Goal: Transaction & Acquisition: Subscribe to service/newsletter

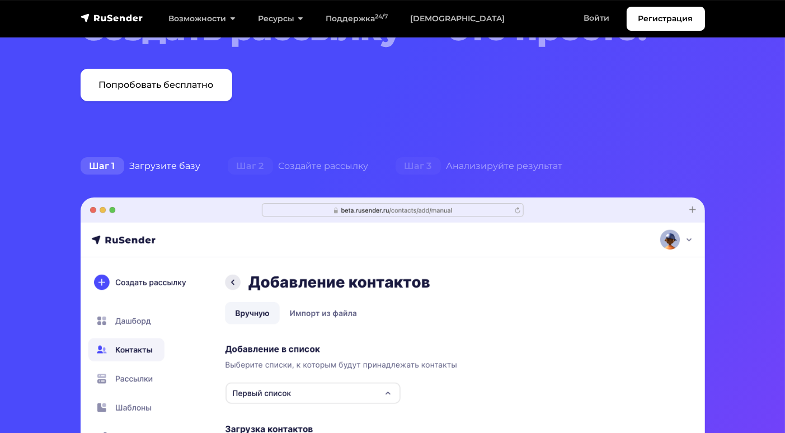
scroll to position [280, 0]
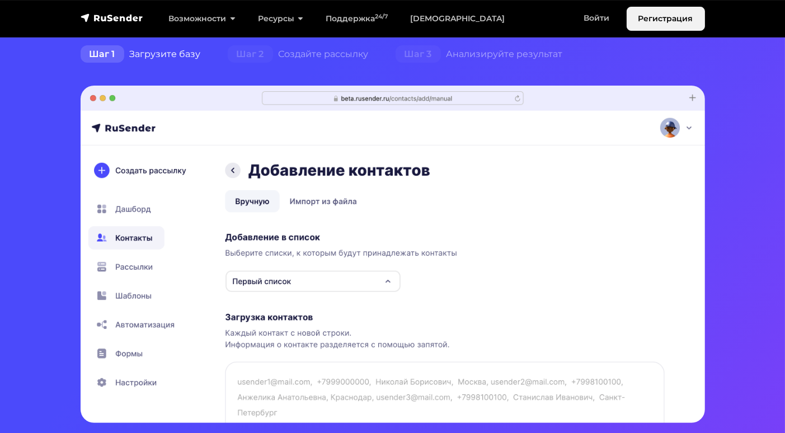
click at [659, 21] on link "Регистрация" at bounding box center [666, 19] width 78 height 24
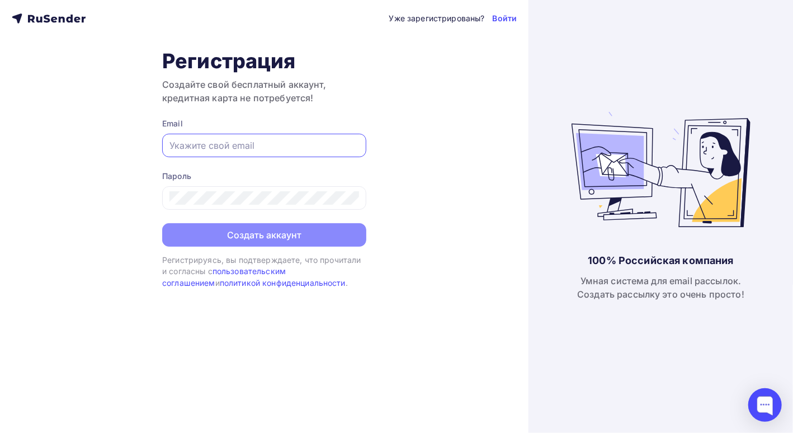
click at [220, 144] on input "text" at bounding box center [265, 145] width 190 height 13
click at [182, 144] on input "text" at bounding box center [265, 145] width 190 height 13
paste input "[EMAIL_ADDRESS][DOMAIN_NAME]"
type input "[EMAIL_ADDRESS][DOMAIN_NAME]"
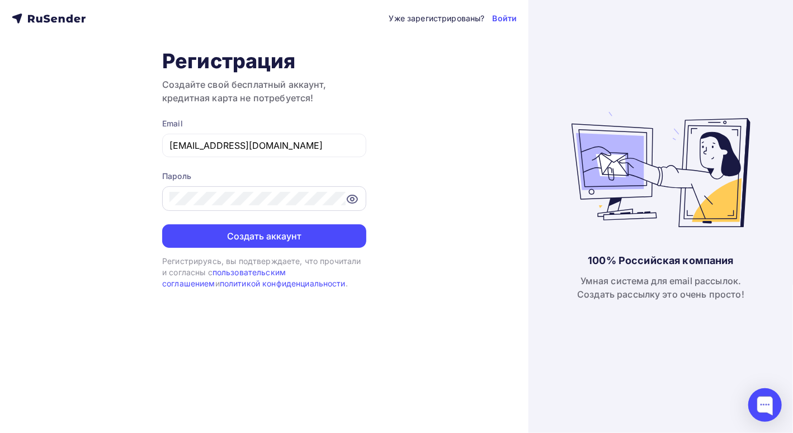
click at [353, 201] on icon at bounding box center [352, 198] width 13 height 13
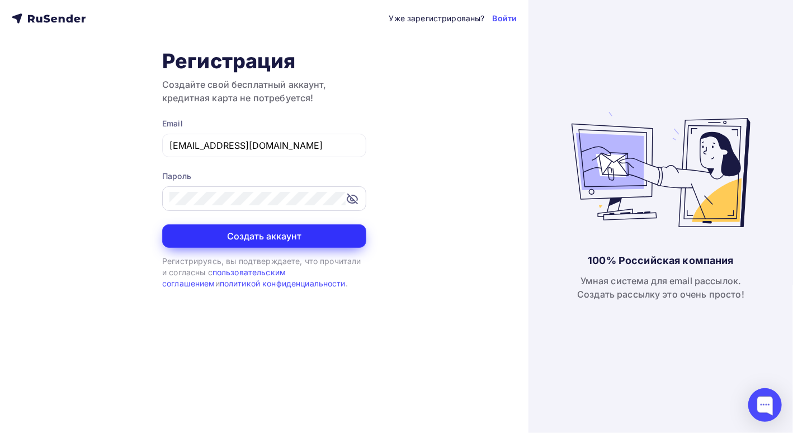
click at [276, 234] on button "Создать аккаунт" at bounding box center [264, 236] width 204 height 24
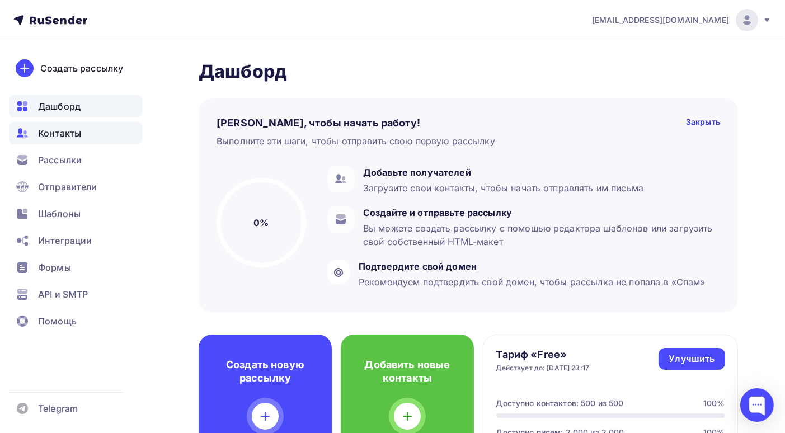
click at [58, 133] on span "Контакты" at bounding box center [59, 132] width 43 height 13
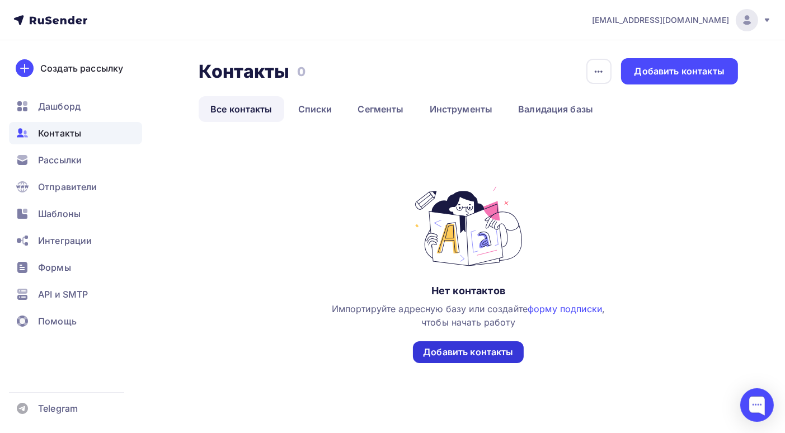
click at [480, 353] on div "Добавить контакты" at bounding box center [468, 352] width 90 height 13
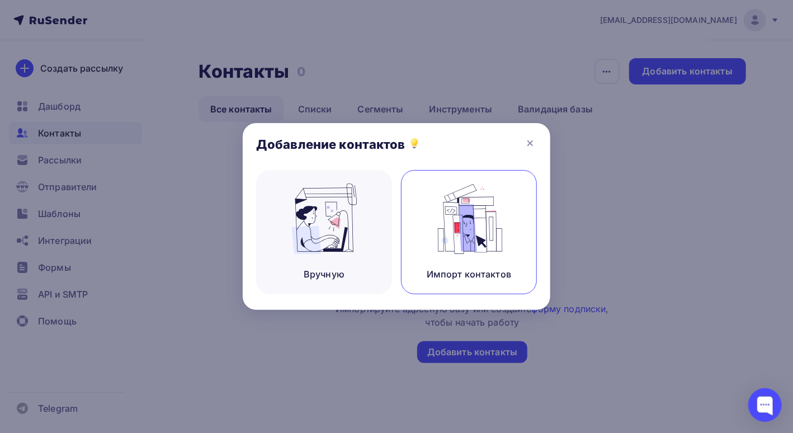
click at [480, 220] on img at bounding box center [469, 219] width 75 height 71
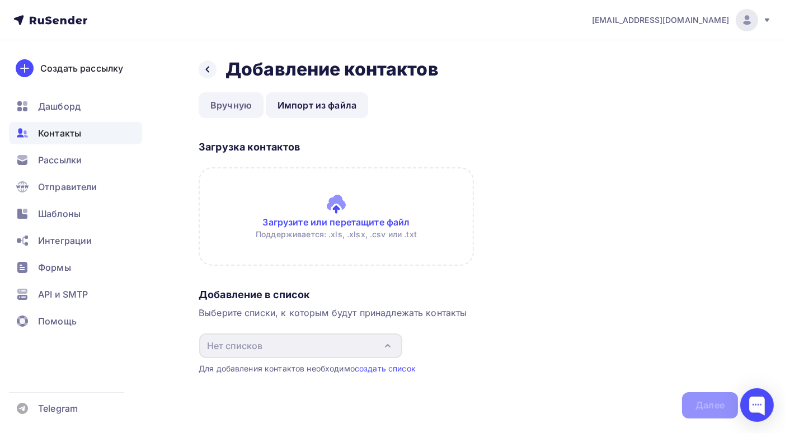
click at [239, 104] on link "Вручную" at bounding box center [231, 105] width 65 height 26
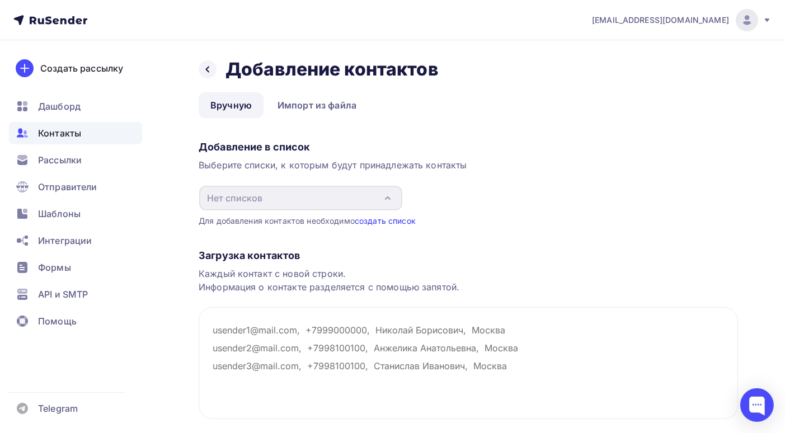
click at [377, 223] on link "создать список" at bounding box center [385, 221] width 61 height 10
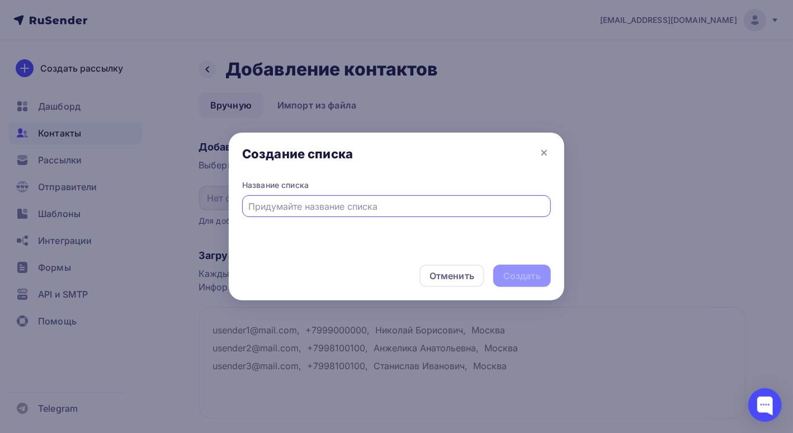
click at [308, 212] on input "text" at bounding box center [397, 206] width 296 height 13
type input "C"
type input "СРО СИРИУС"
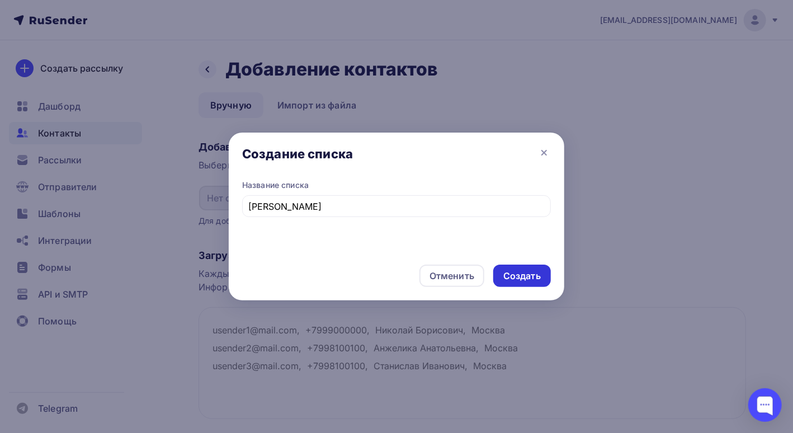
click at [513, 277] on div "Создать" at bounding box center [522, 276] width 37 height 13
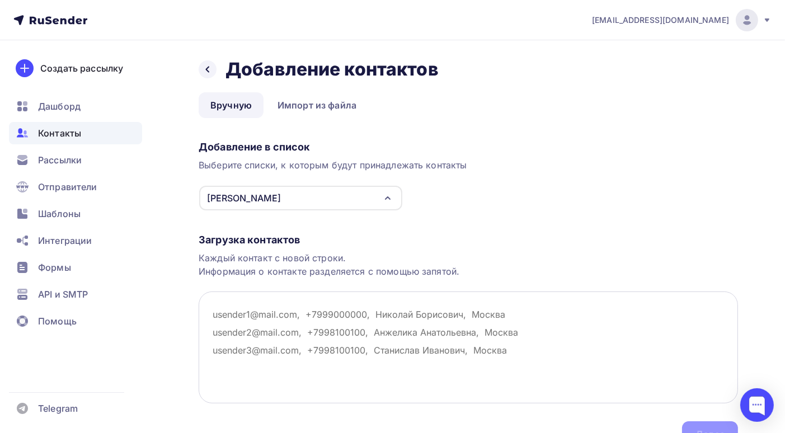
click at [211, 313] on textarea at bounding box center [468, 348] width 539 height 112
click at [294, 112] on link "Импорт из файла" at bounding box center [317, 105] width 102 height 26
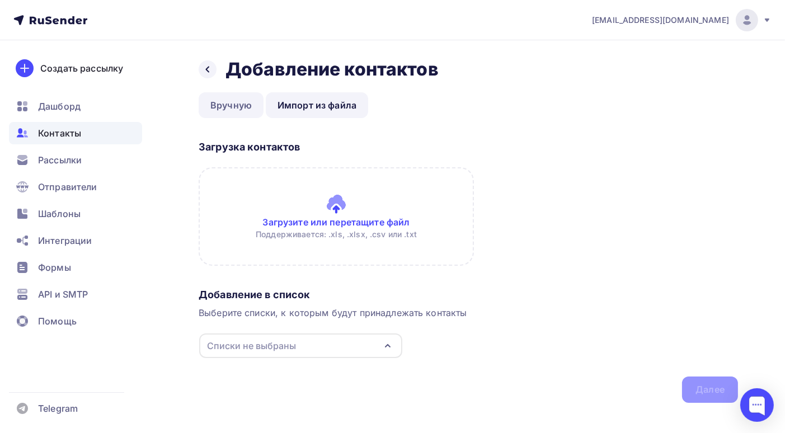
click at [232, 100] on link "Вручную" at bounding box center [231, 105] width 65 height 26
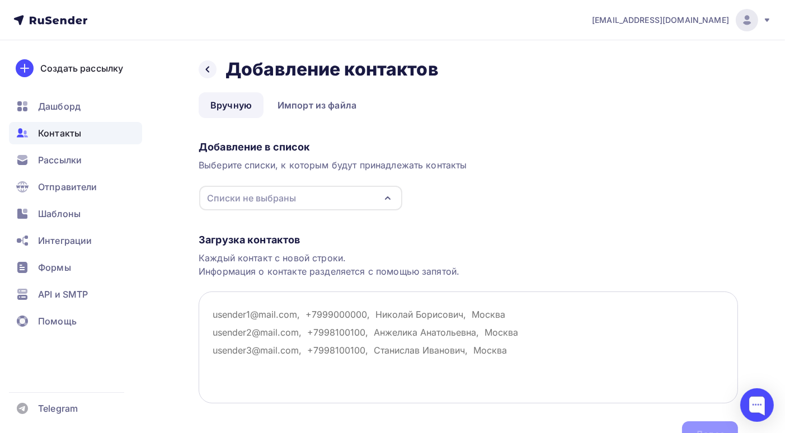
click at [209, 314] on textarea at bounding box center [468, 348] width 539 height 112
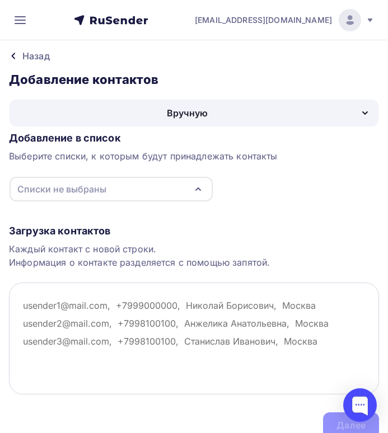
drag, startPoint x: 21, startPoint y: 307, endPoint x: 46, endPoint y: 306, distance: 24.6
click at [103, 303] on textarea at bounding box center [194, 339] width 370 height 112
drag, startPoint x: 24, startPoint y: 301, endPoint x: 102, endPoint y: 302, distance: 78.3
click at [102, 302] on textarea at bounding box center [194, 339] width 370 height 112
paste textarea "9515416398@mail.ru"
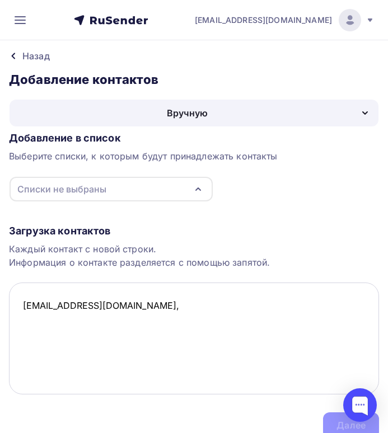
click at [27, 320] on textarea "9515416398@mail.ru," at bounding box center [194, 339] width 370 height 112
paste textarea "2018.altunina@gmail.com"
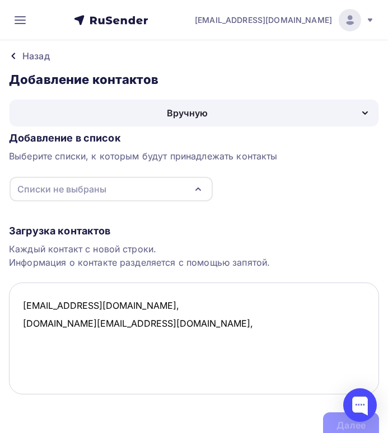
click at [26, 335] on textarea "9515416398@mail.ru, 2018.altunina@gmail.com," at bounding box center [194, 339] width 370 height 112
click at [136, 328] on textarea "9515416398@mail.ru, 2018.altunina@gmail.com," at bounding box center [194, 339] width 370 height 112
paste textarea "a.r.aminova@yandex.ru"
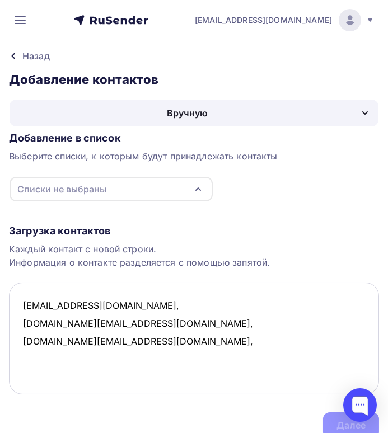
click at [27, 350] on textarea "9515416398@mail.ru, 2018.altunina@gmail.com, a.r.aminova@yandex.ru," at bounding box center [194, 339] width 370 height 112
click at [136, 343] on textarea "9515416398@mail.ru, 2018.altunina@gmail.com, a.r.aminova@yandex.ru," at bounding box center [194, 339] width 370 height 112
paste textarea "482438@mail.ru"
click at [29, 369] on textarea "9515416398@mail.ru, 2018.altunina@gmail.com, a.r.aminova@yandex.ru, 482438@mail…" at bounding box center [194, 339] width 370 height 112
paste textarea "Innaov80inna@yandex.ru"
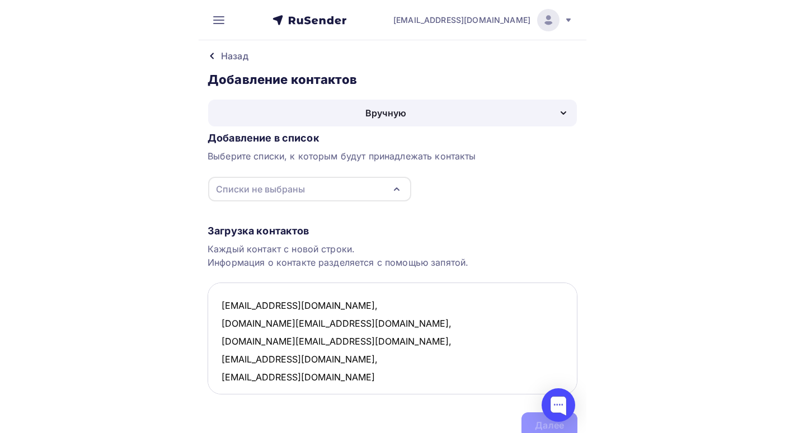
scroll to position [7, 0]
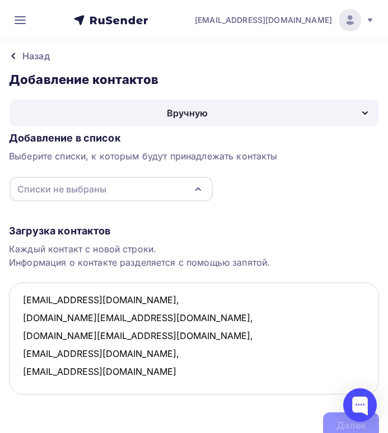
type textarea "9515416398@mail.ru, 2018.altunina@gmail.com, a.r.aminova@yandex.ru, 482438@mail…"
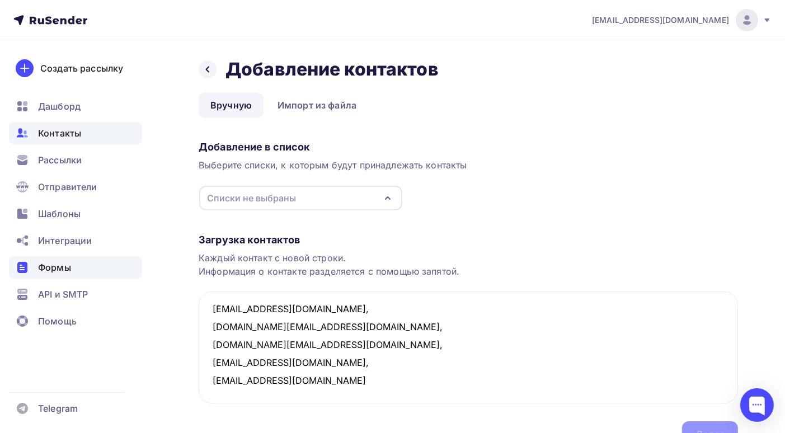
click at [54, 265] on span "Формы" at bounding box center [54, 267] width 33 height 13
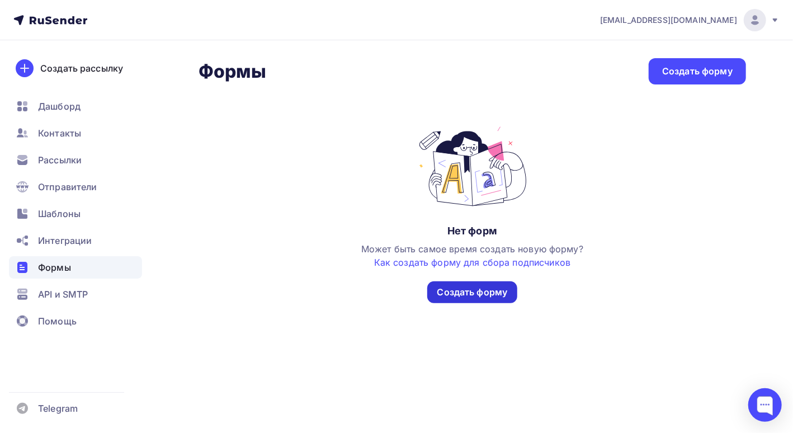
click at [472, 290] on div "Создать форму" at bounding box center [473, 292] width 71 height 13
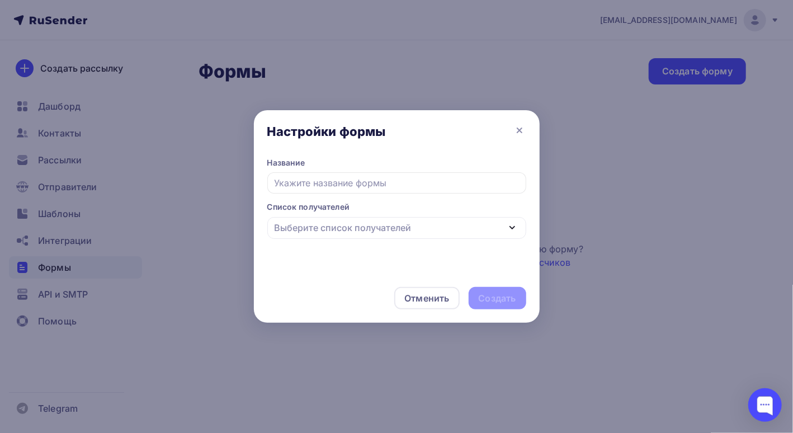
click at [509, 233] on icon "button" at bounding box center [512, 227] width 13 height 13
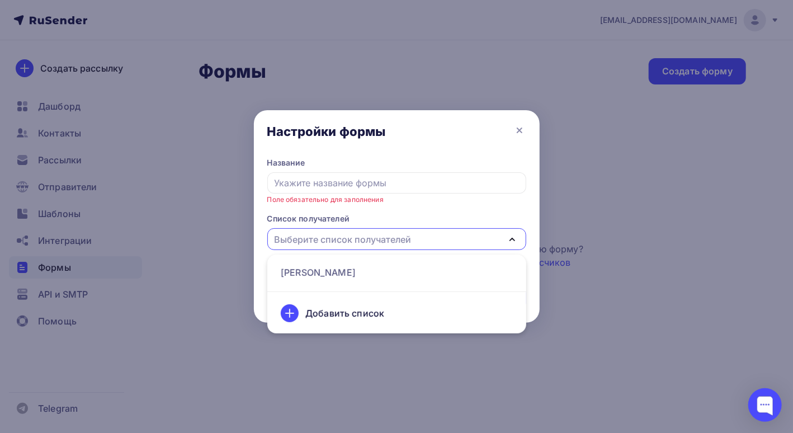
click at [509, 233] on icon "button" at bounding box center [512, 239] width 13 height 13
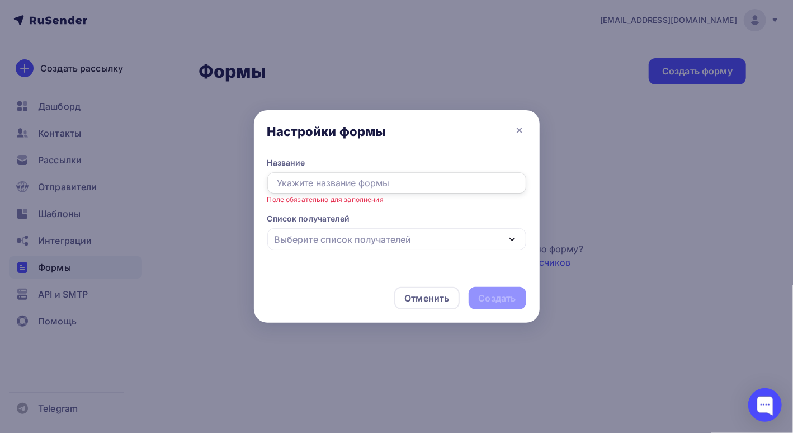
click at [389, 187] on input "text" at bounding box center [396, 182] width 259 height 21
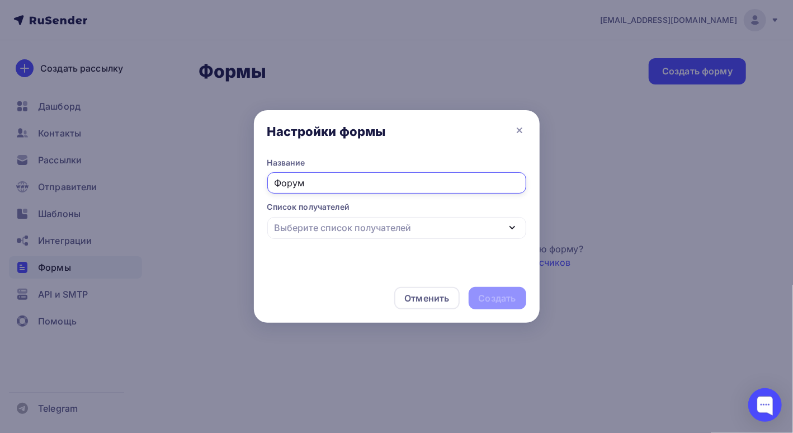
click at [511, 228] on icon "button" at bounding box center [512, 228] width 4 height 2
type input "Форум"
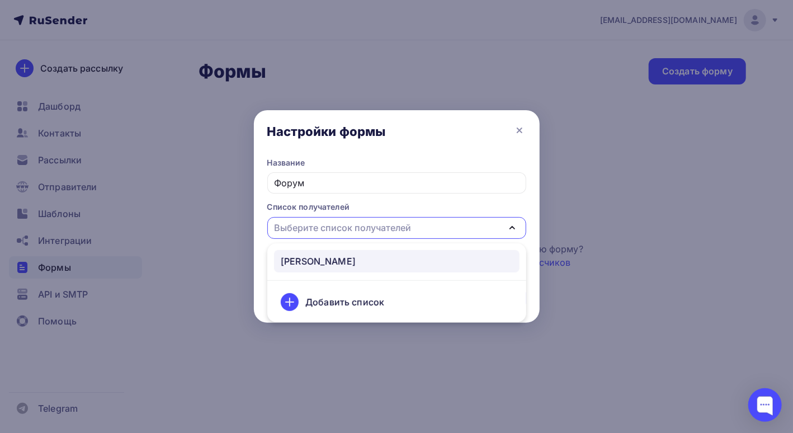
click at [341, 260] on div "СРО СИРИУС" at bounding box center [397, 261] width 232 height 13
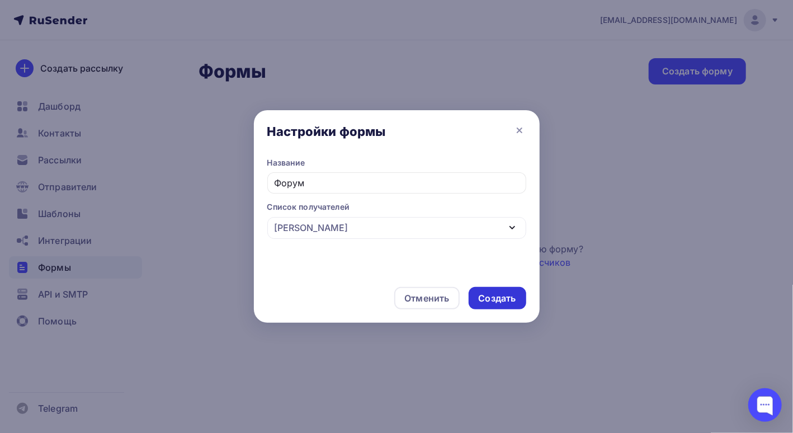
click at [492, 300] on div "Создать" at bounding box center [497, 298] width 37 height 13
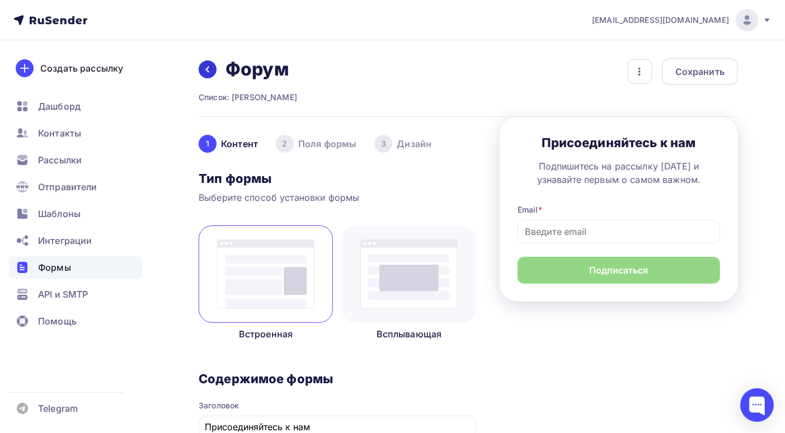
click at [206, 71] on icon at bounding box center [207, 69] width 9 height 9
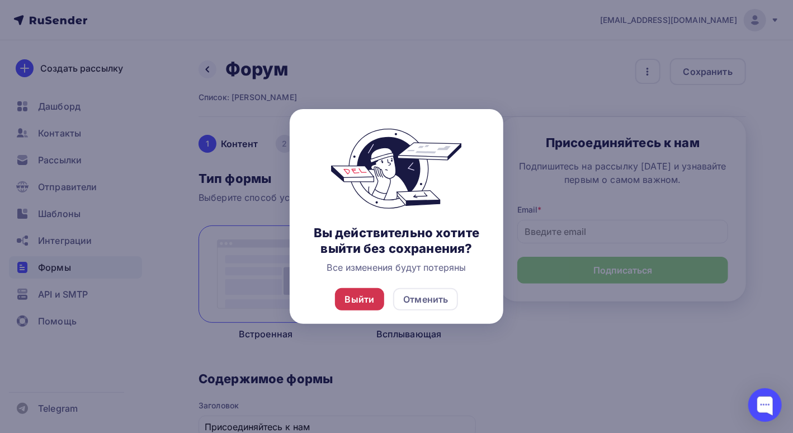
click at [360, 299] on div "Выйти" at bounding box center [360, 299] width 30 height 13
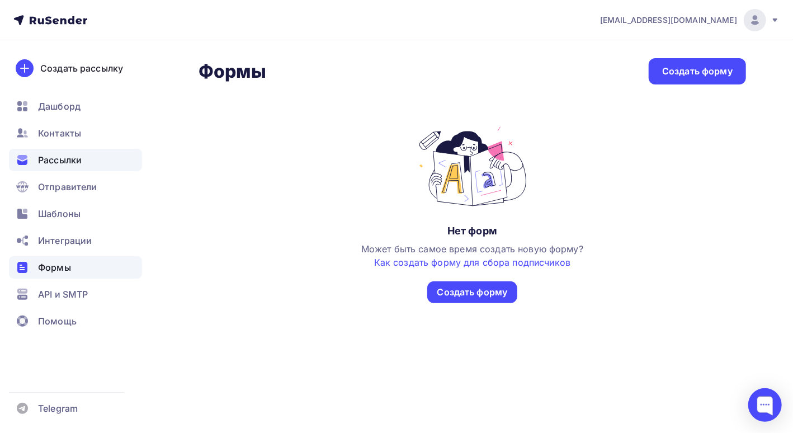
click at [57, 159] on span "Рассылки" at bounding box center [60, 159] width 44 height 13
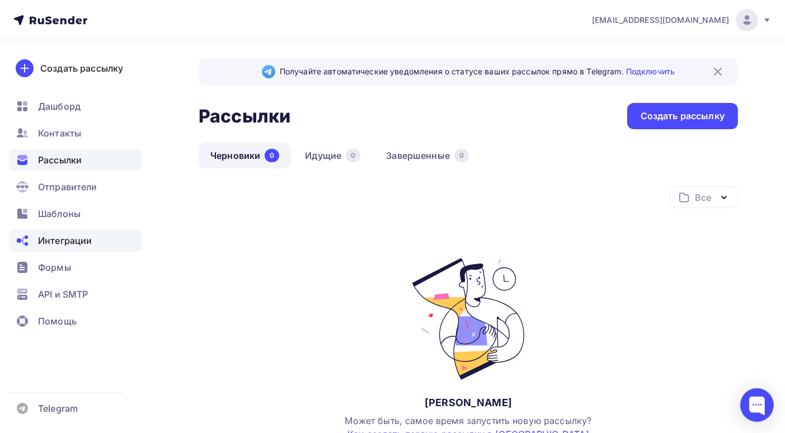
click at [59, 241] on span "Интеграции" at bounding box center [65, 240] width 54 height 13
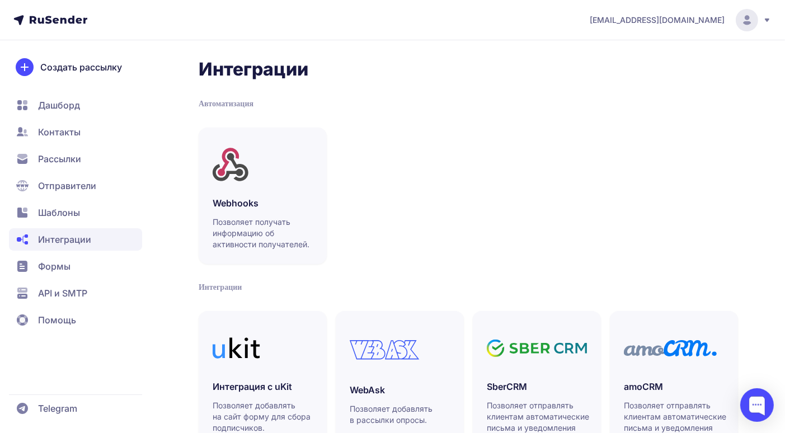
click at [66, 106] on span "Дашборд" at bounding box center [59, 104] width 42 height 13
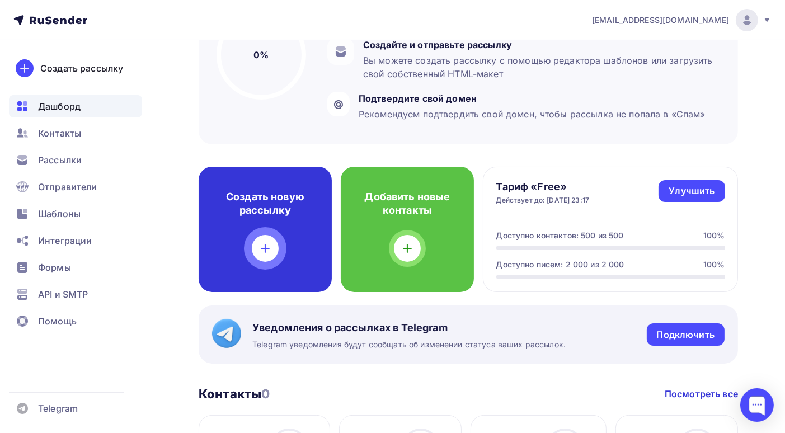
scroll to position [224, 0]
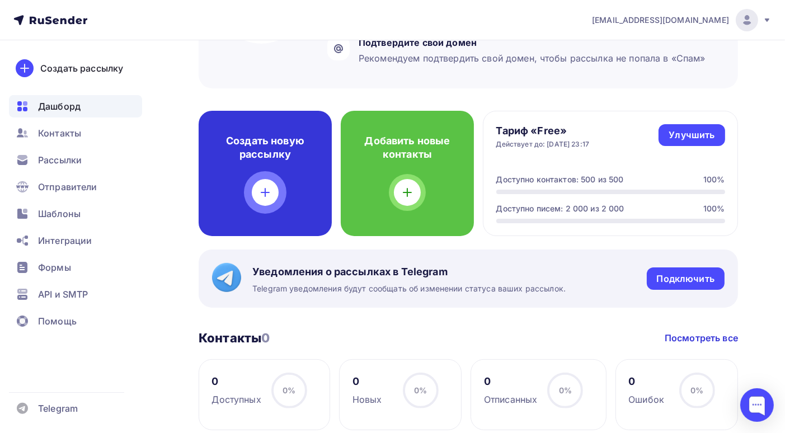
click at [261, 197] on icon at bounding box center [265, 192] width 13 height 13
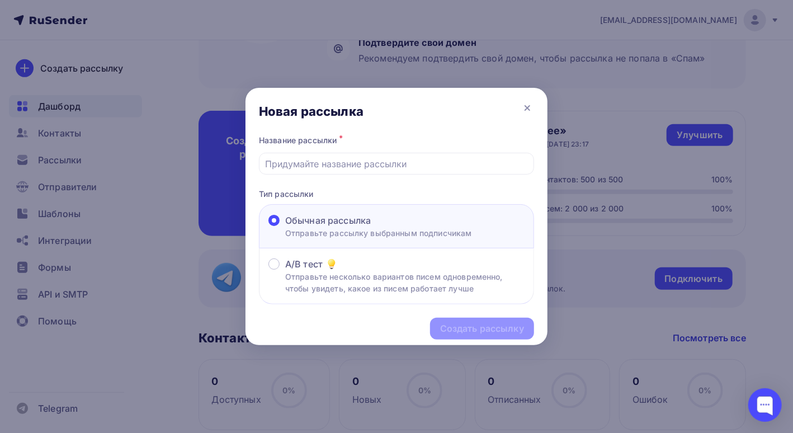
click at [59, 163] on div at bounding box center [396, 216] width 793 height 433
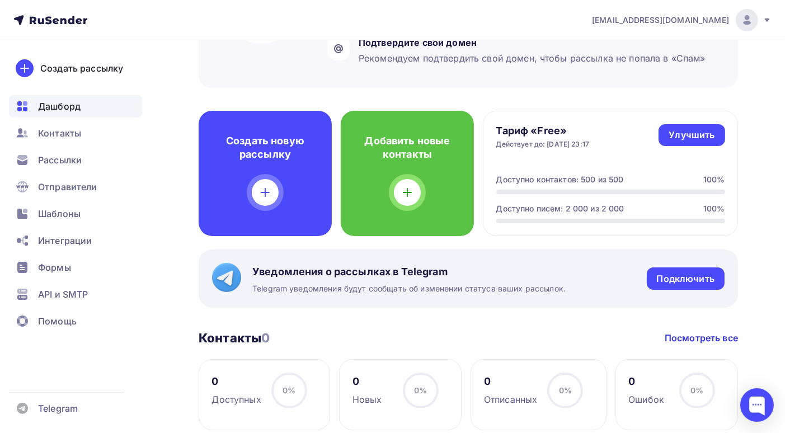
click at [62, 161] on span "Рассылки" at bounding box center [60, 159] width 44 height 13
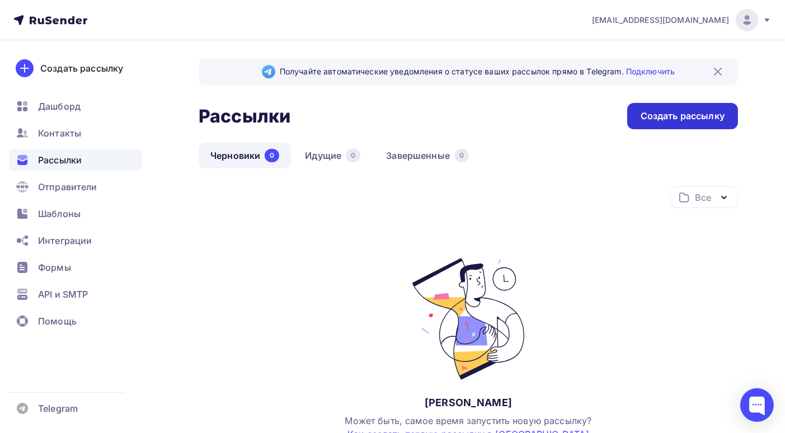
click at [687, 118] on div "Создать рассылку" at bounding box center [683, 116] width 84 height 13
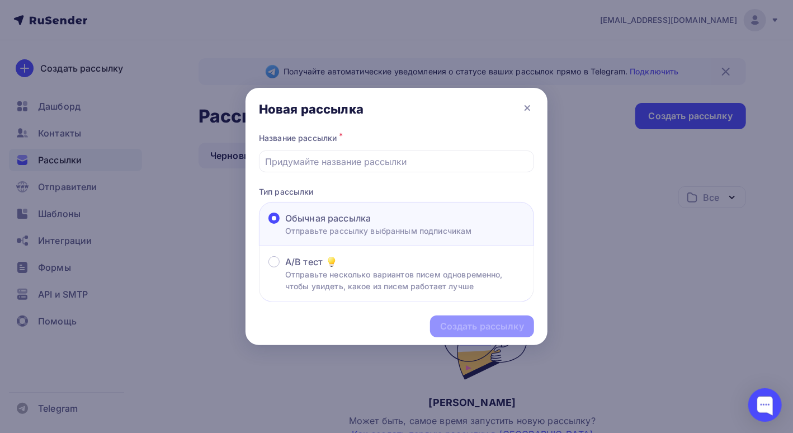
click at [54, 267] on div at bounding box center [396, 216] width 793 height 433
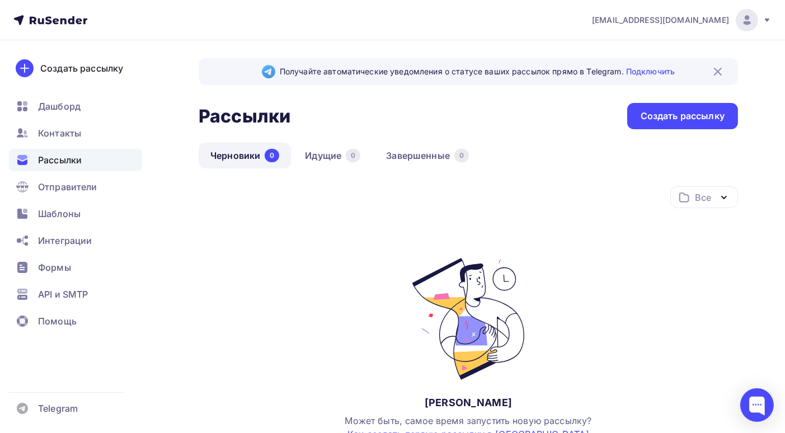
click at [39, 268] on span "Формы" at bounding box center [54, 267] width 33 height 13
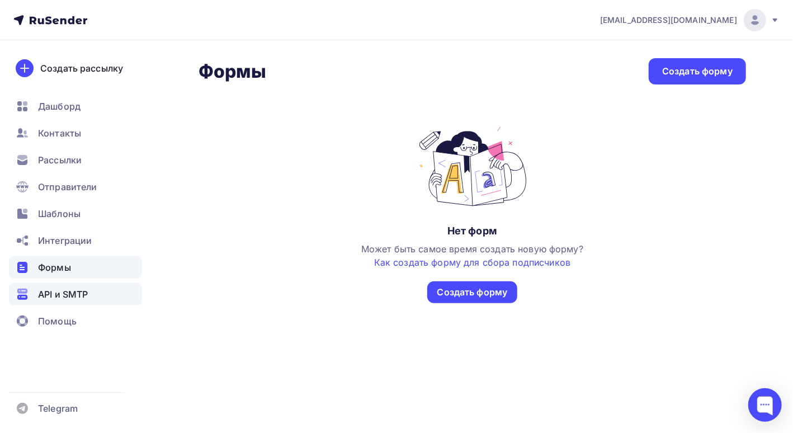
click at [46, 294] on span "API и SMTP" at bounding box center [63, 294] width 50 height 13
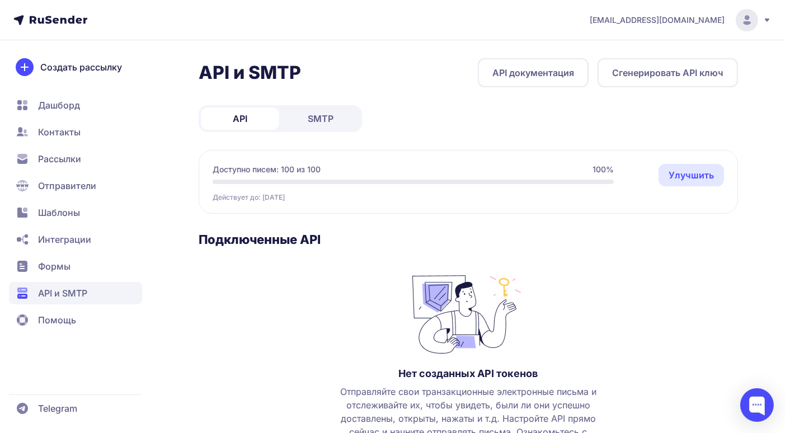
scroll to position [95, 0]
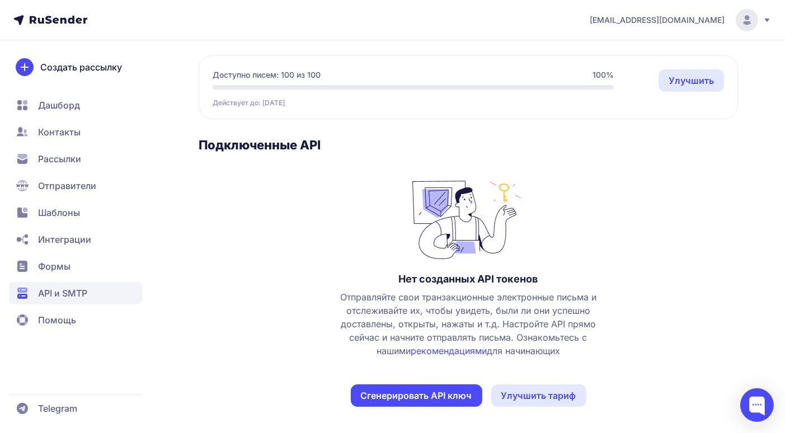
click at [48, 133] on span "Контакты" at bounding box center [59, 131] width 43 height 13
